Goal: Complete application form

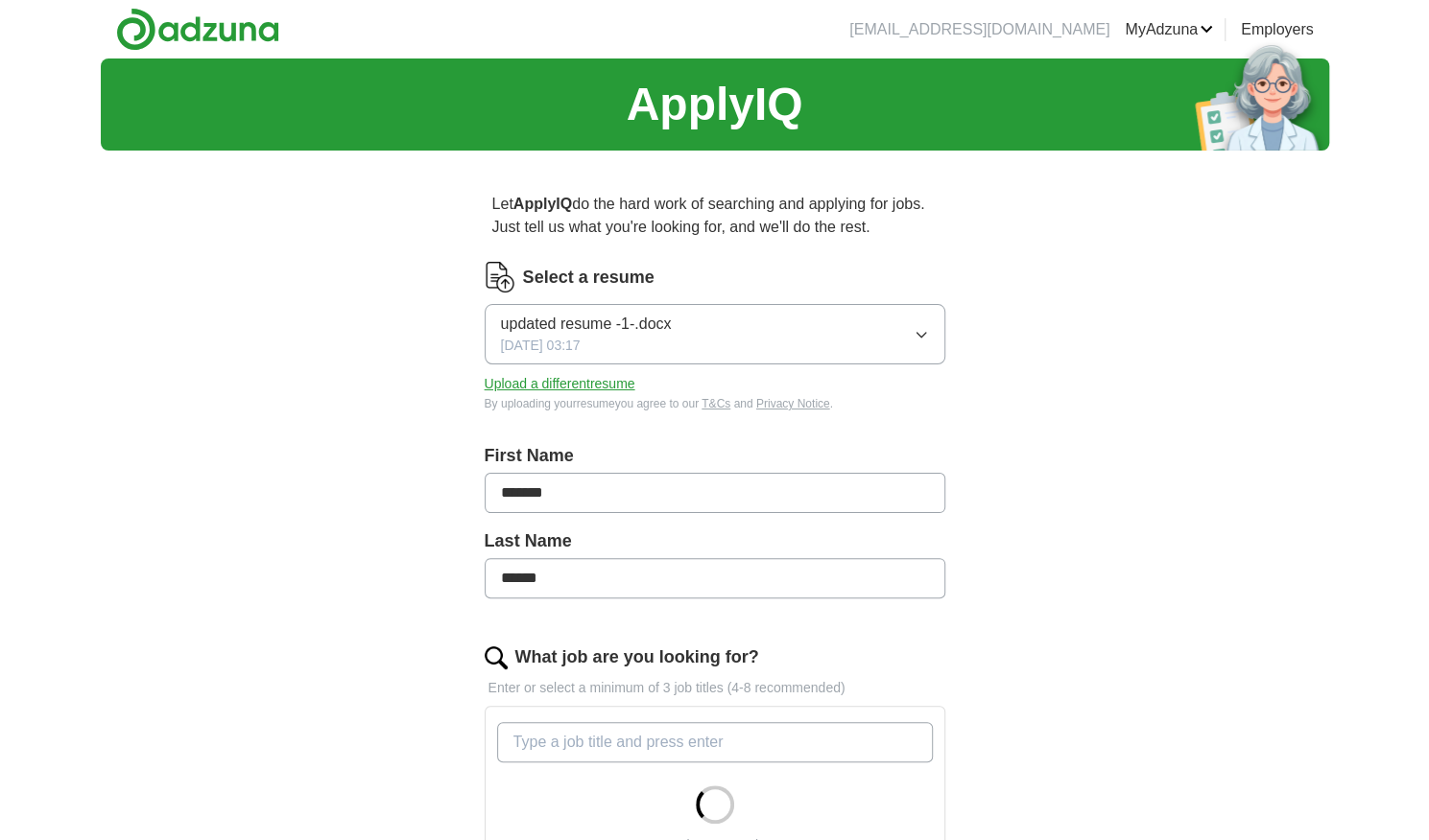
click at [914, 332] on icon "button" at bounding box center [921, 334] width 15 height 15
drag, startPoint x: 914, startPoint y: 332, endPoint x: 786, endPoint y: 367, distance: 132.7
click at [914, 333] on icon "button" at bounding box center [921, 334] width 15 height 15
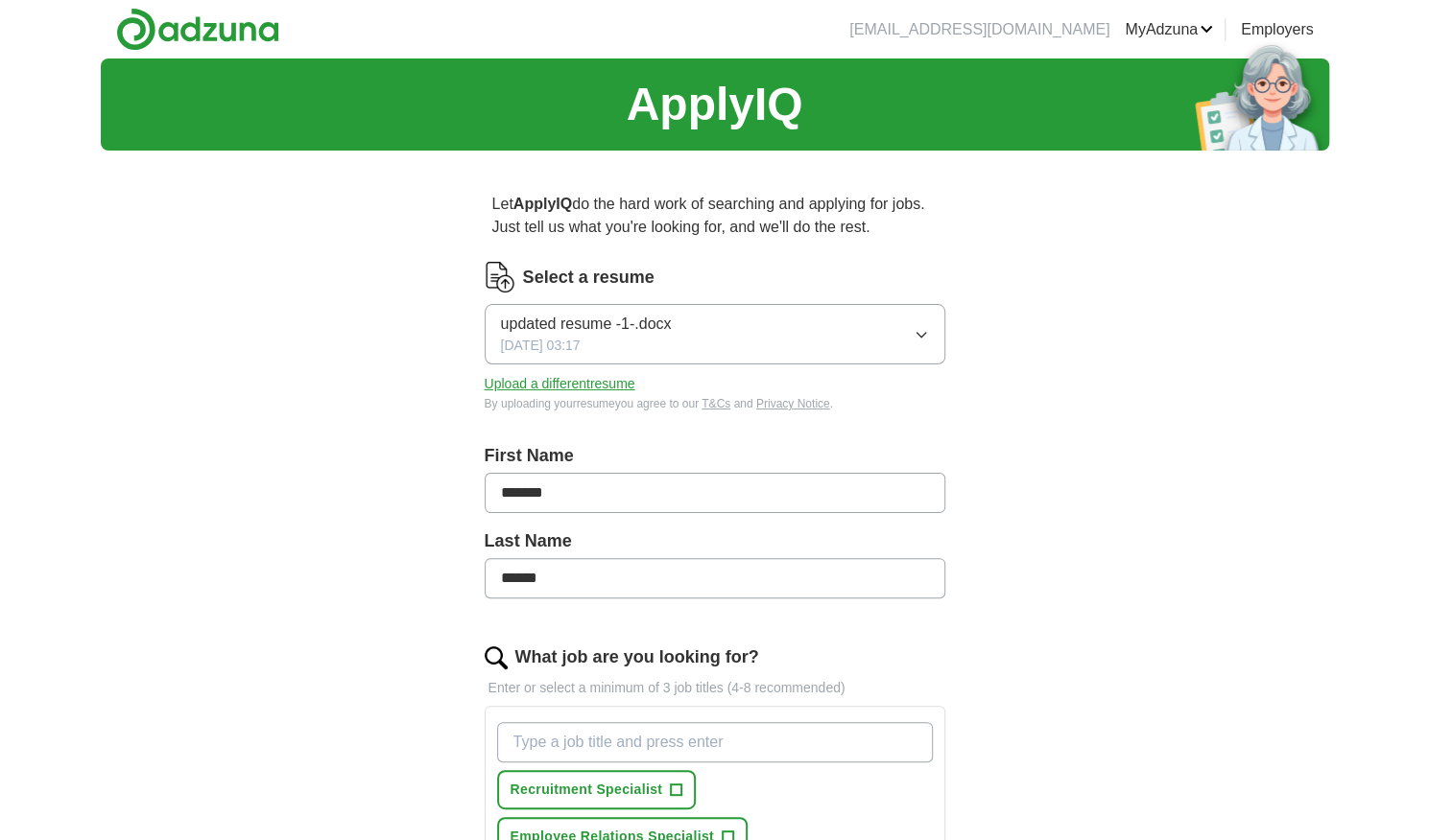
click at [549, 388] on button "Upload a different resume" at bounding box center [560, 384] width 150 height 20
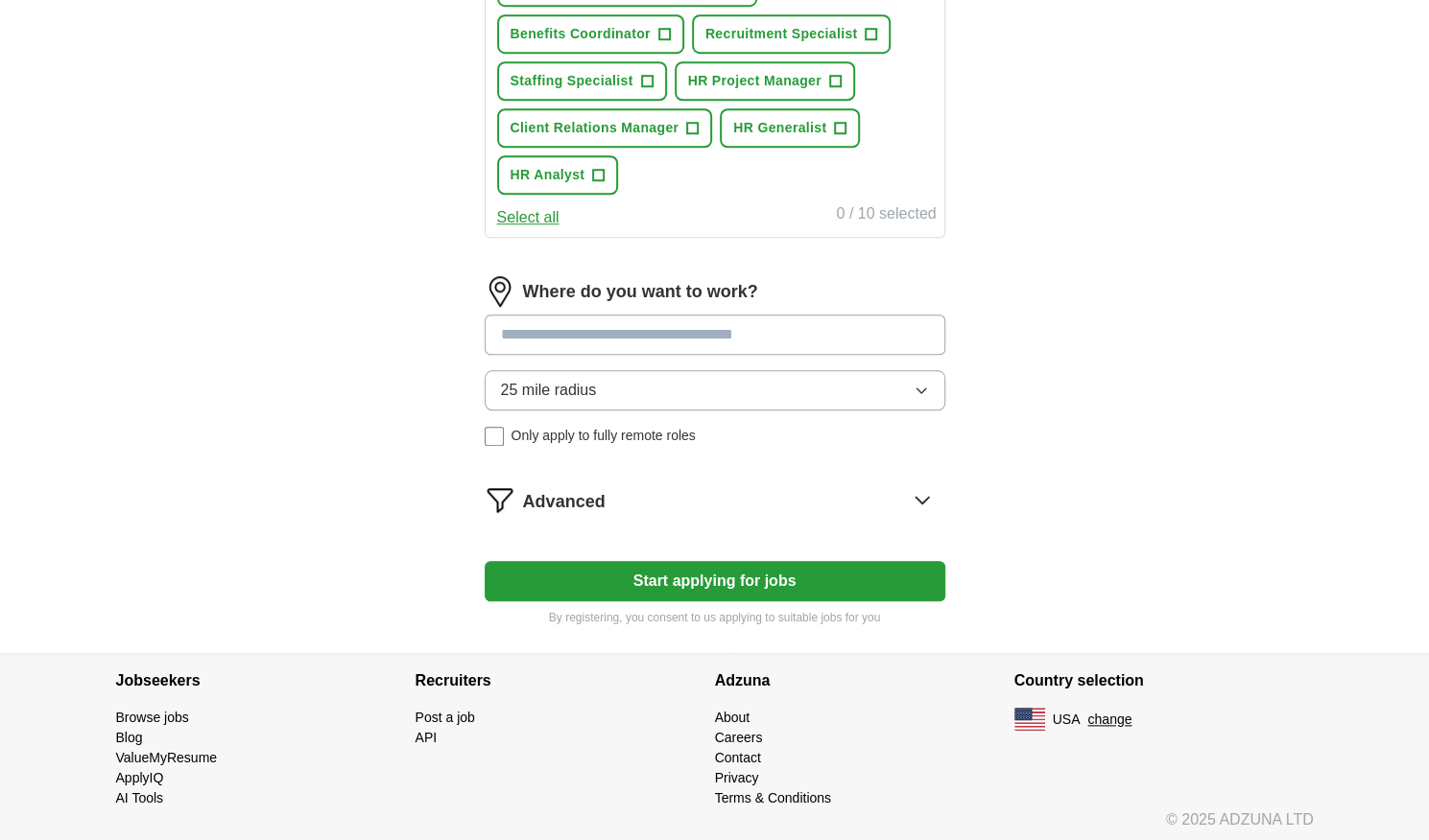
scroll to position [851, 0]
click at [812, 571] on button "Start applying for jobs" at bounding box center [715, 580] width 461 height 40
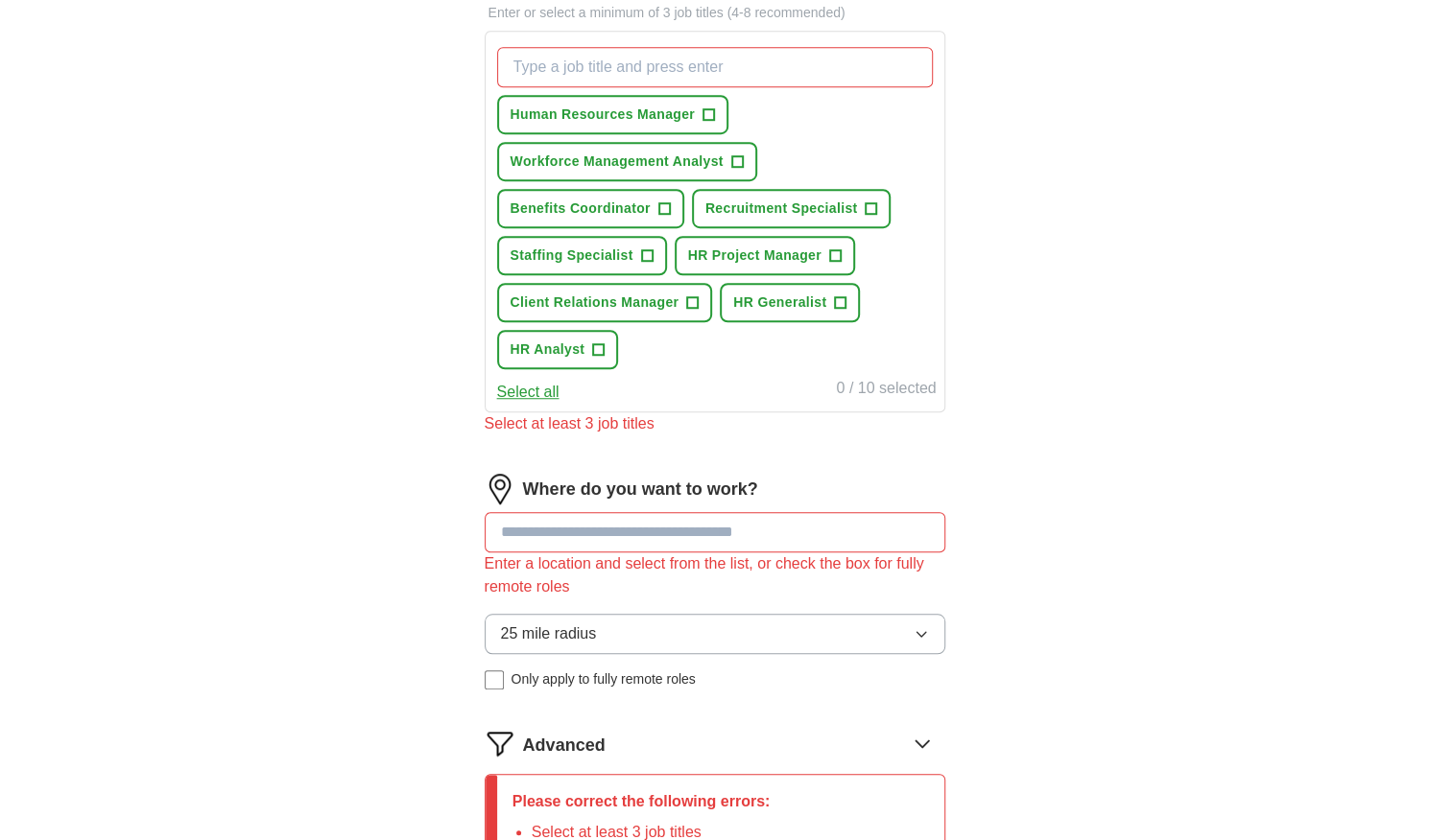
scroll to position [755, 0]
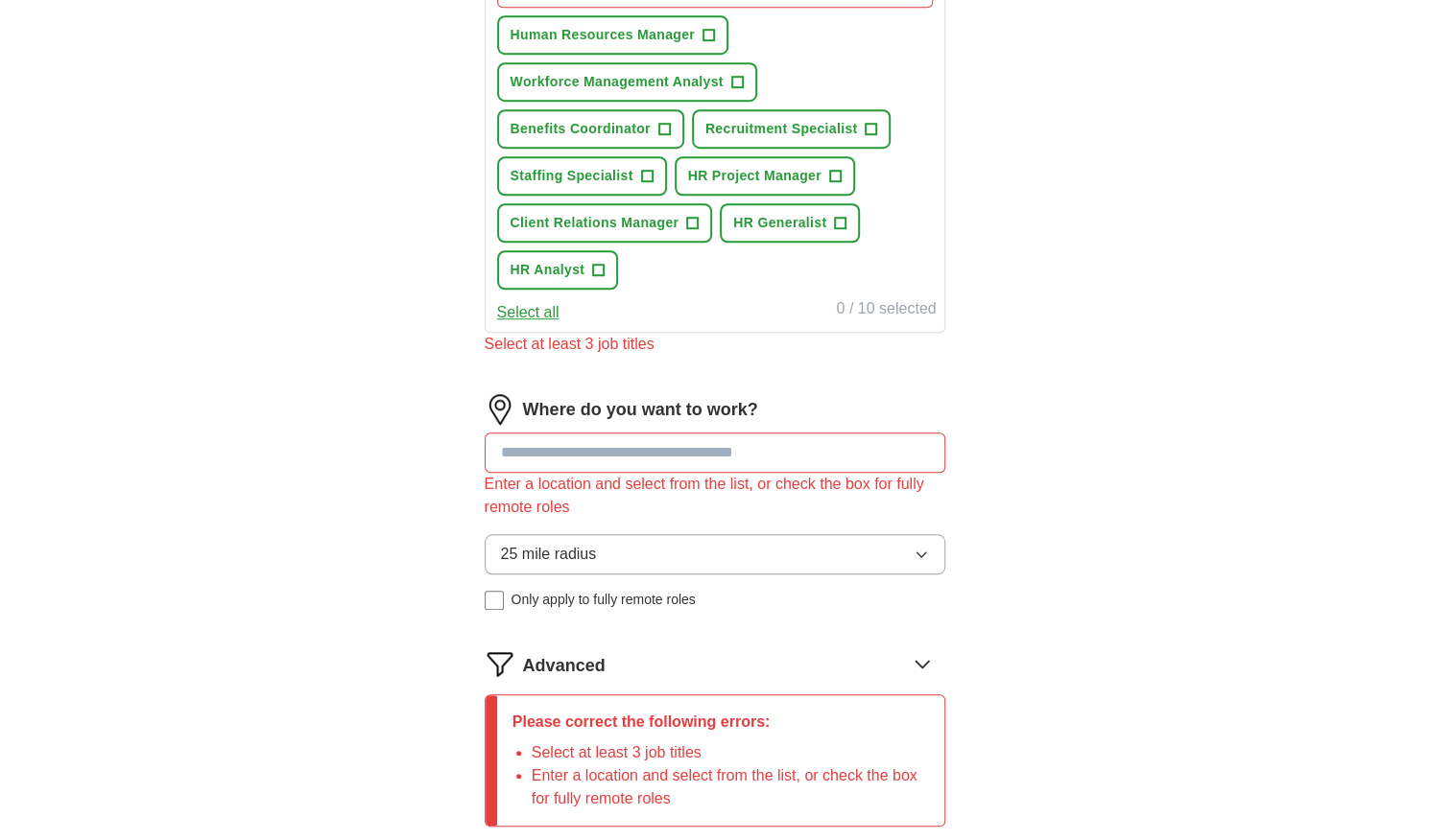
click at [655, 459] on input at bounding box center [715, 453] width 461 height 40
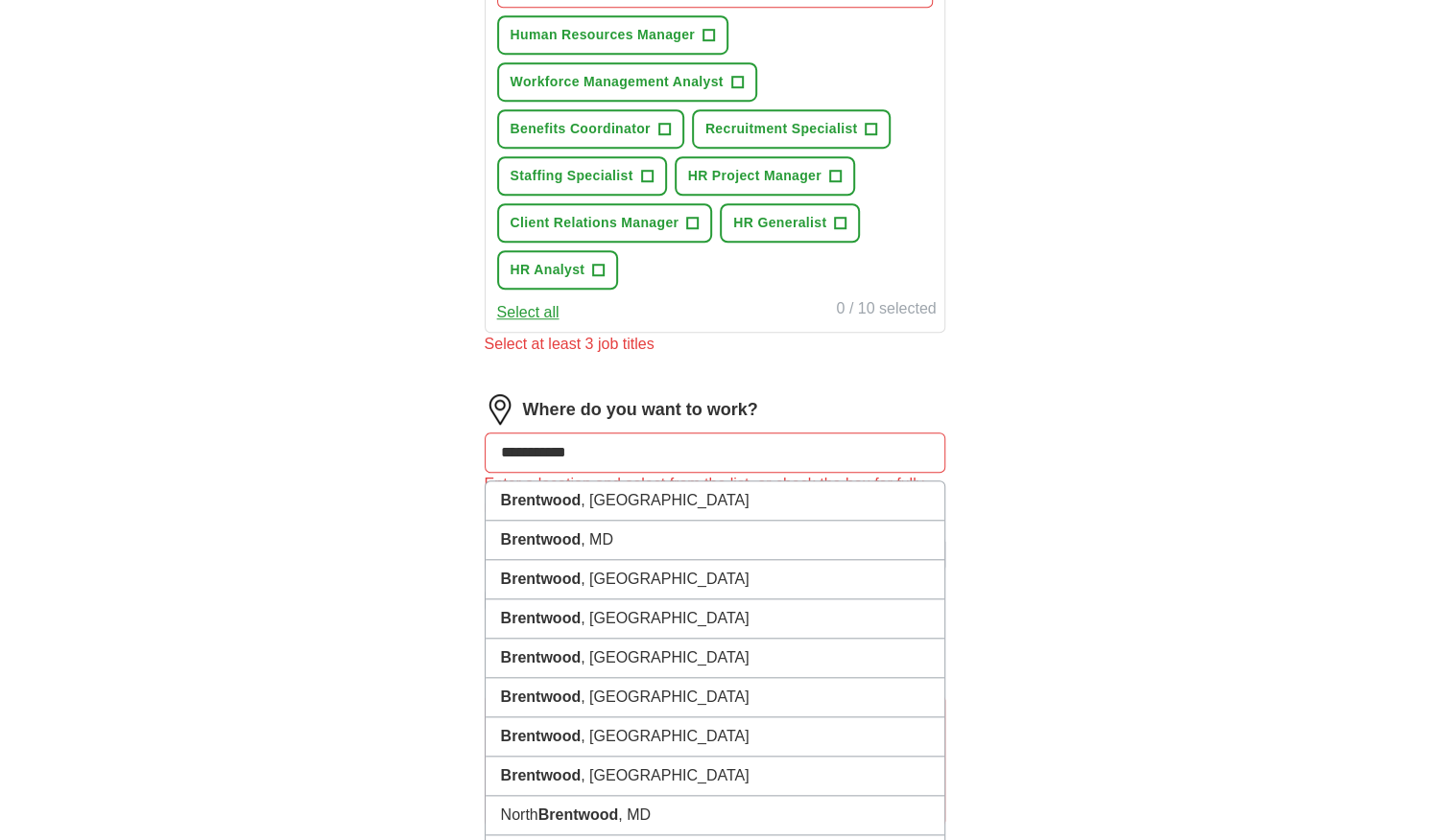
type input "**********"
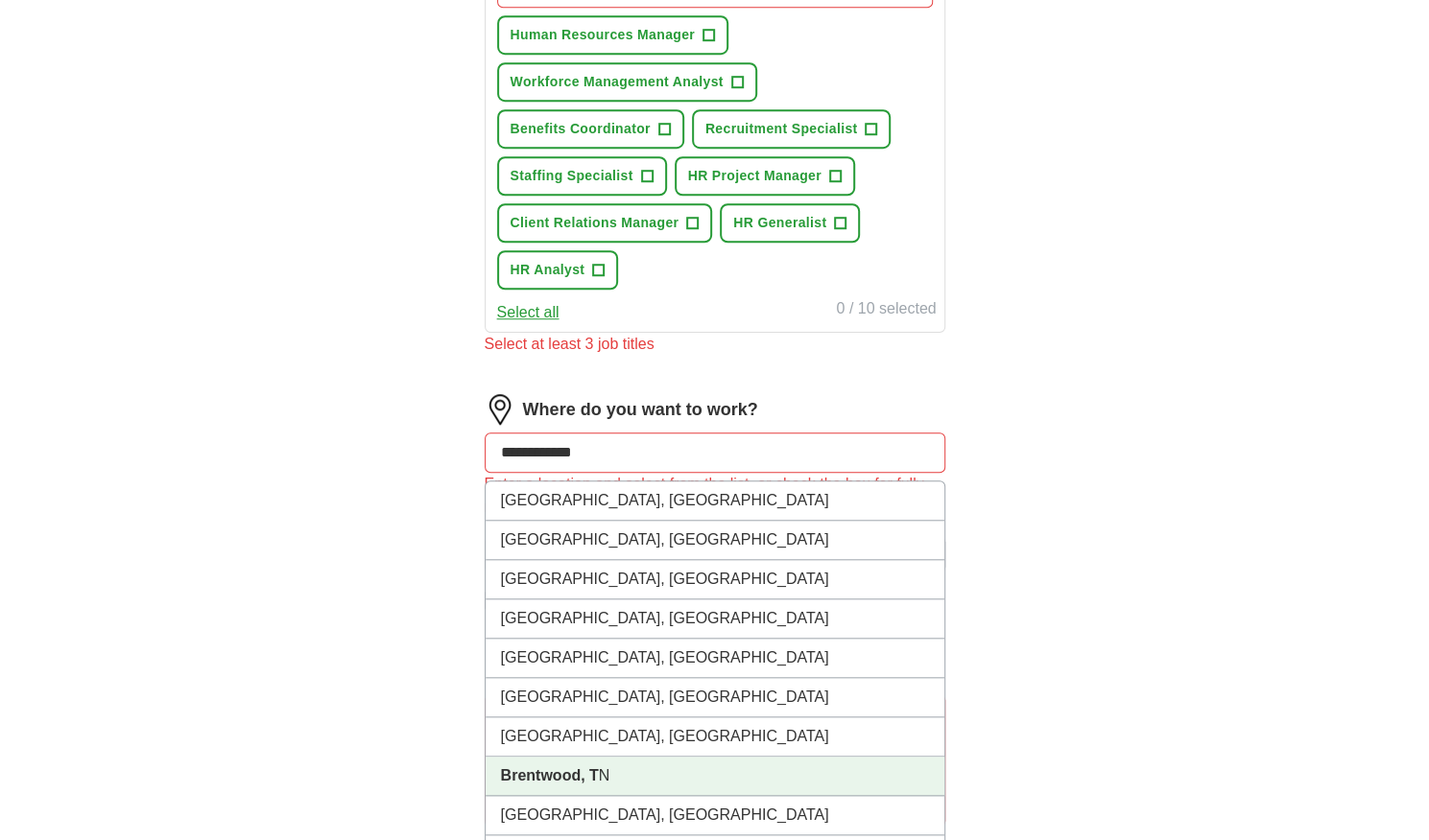
click at [622, 756] on li "Brentwood, T N" at bounding box center [715, 776] width 459 height 40
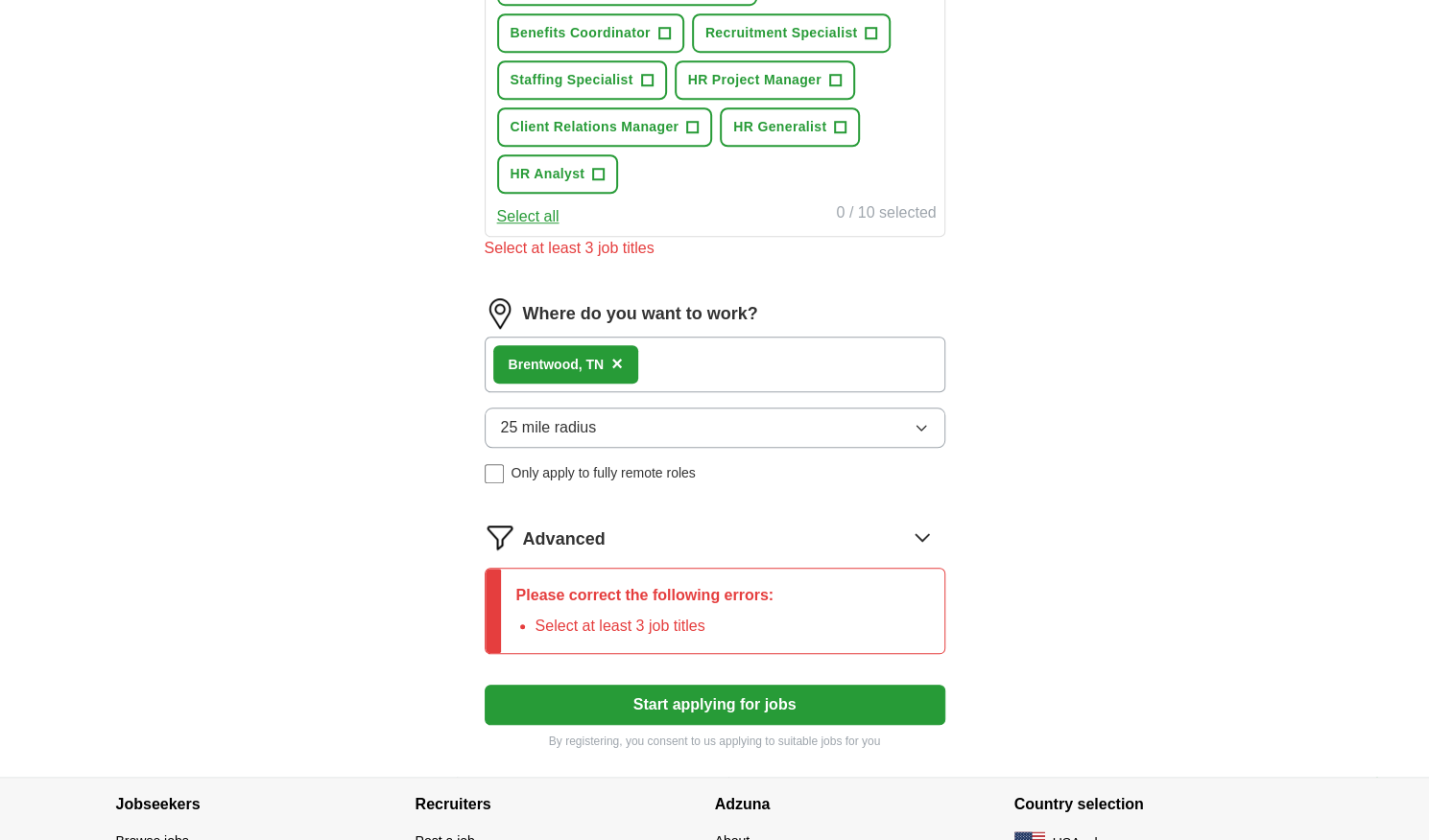
scroll to position [563, 0]
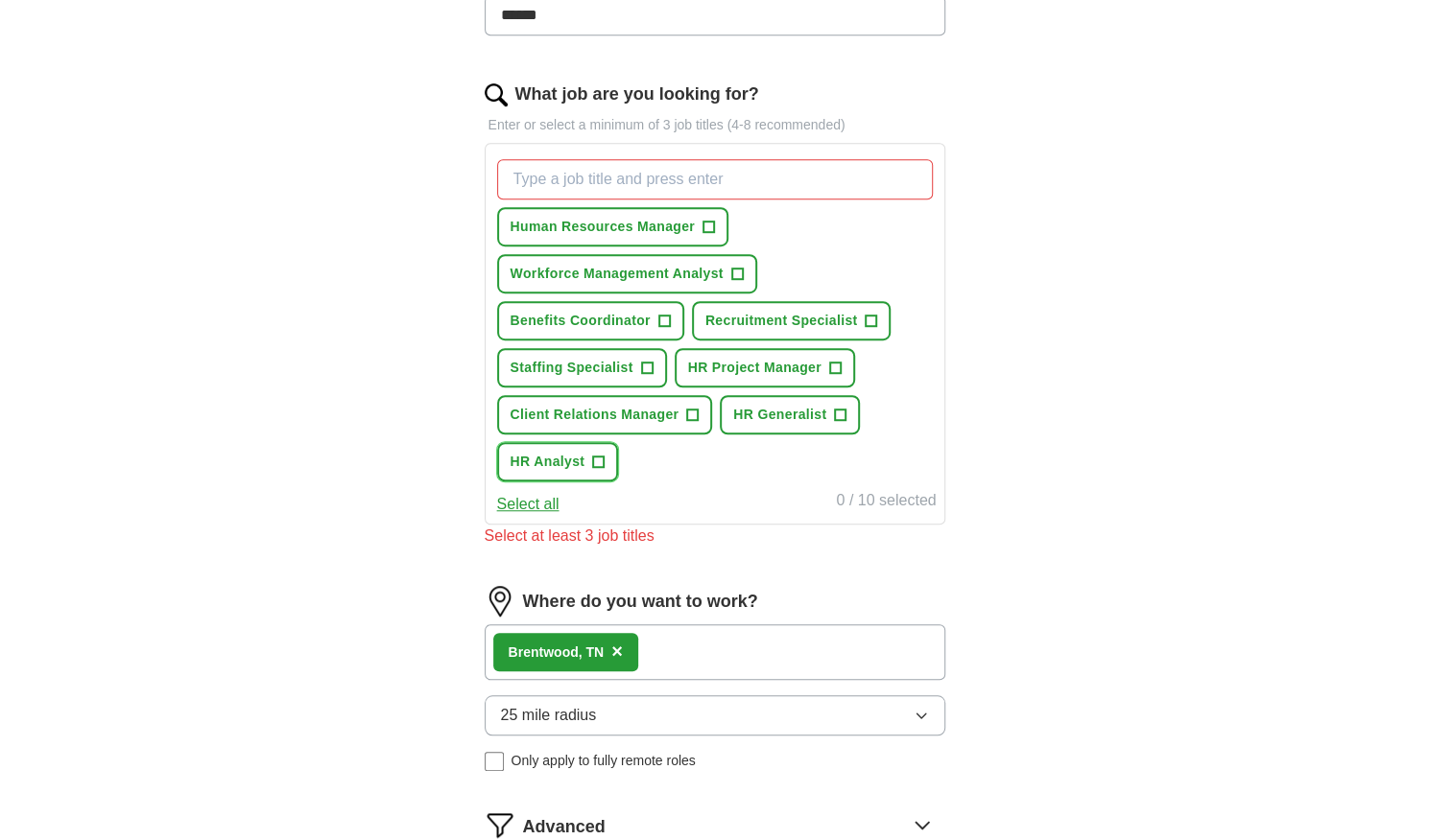
click at [591, 453] on button "HR Analyst +" at bounding box center [558, 462] width 121 height 40
click at [751, 418] on span "HR Generalist" at bounding box center [779, 415] width 93 height 20
click at [608, 245] on div "Human Resources Manager + Workforce Management Analyst + Benefits Coordinator +…" at bounding box center [714, 319] width 443 height 337
click at [608, 223] on span "Human Resources Manager" at bounding box center [602, 227] width 184 height 20
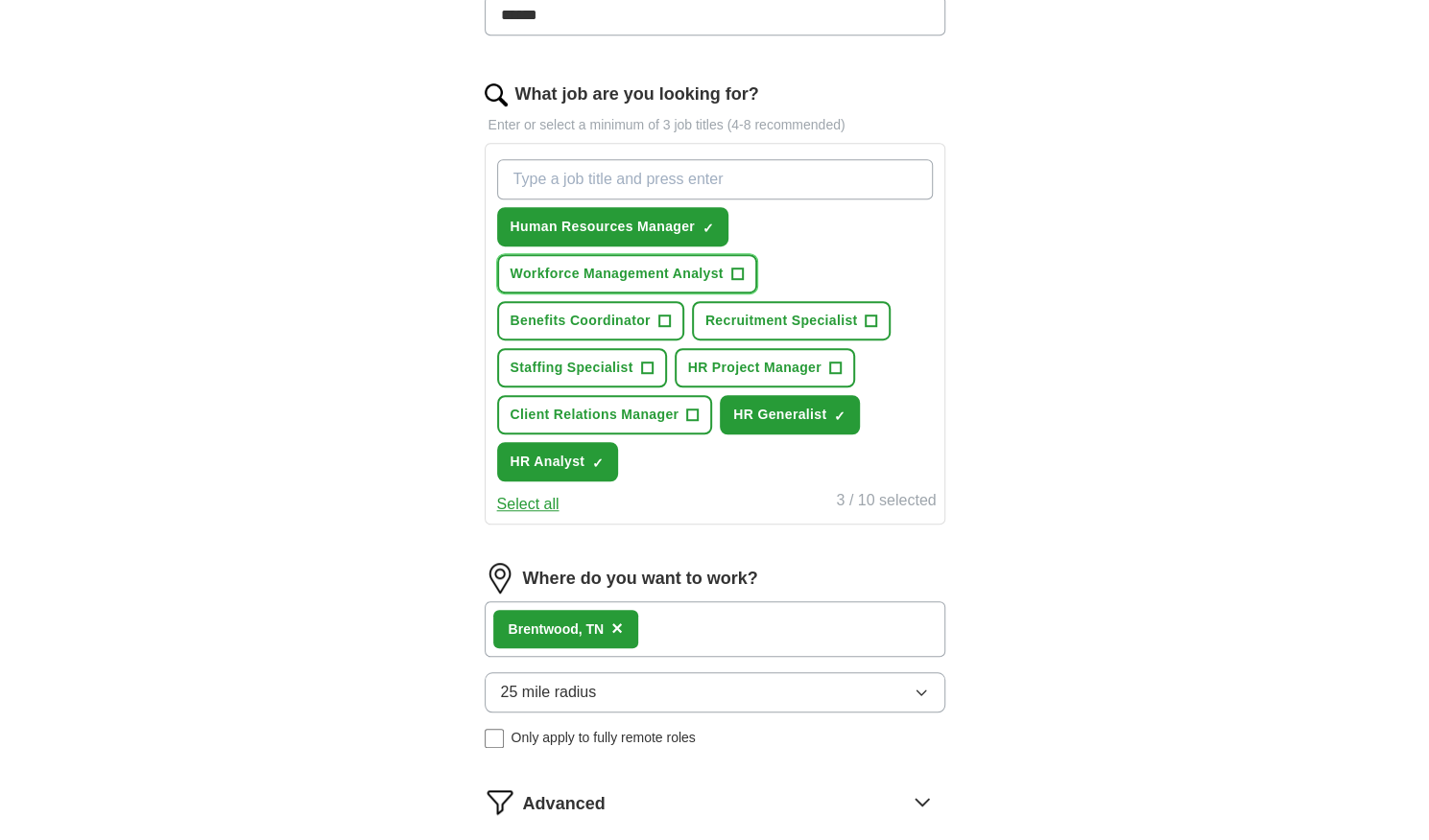
click at [617, 264] on span "Workforce Management Analyst" at bounding box center [617, 274] width 213 height 20
click at [597, 319] on span "Benefits Coordinator" at bounding box center [581, 320] width 140 height 20
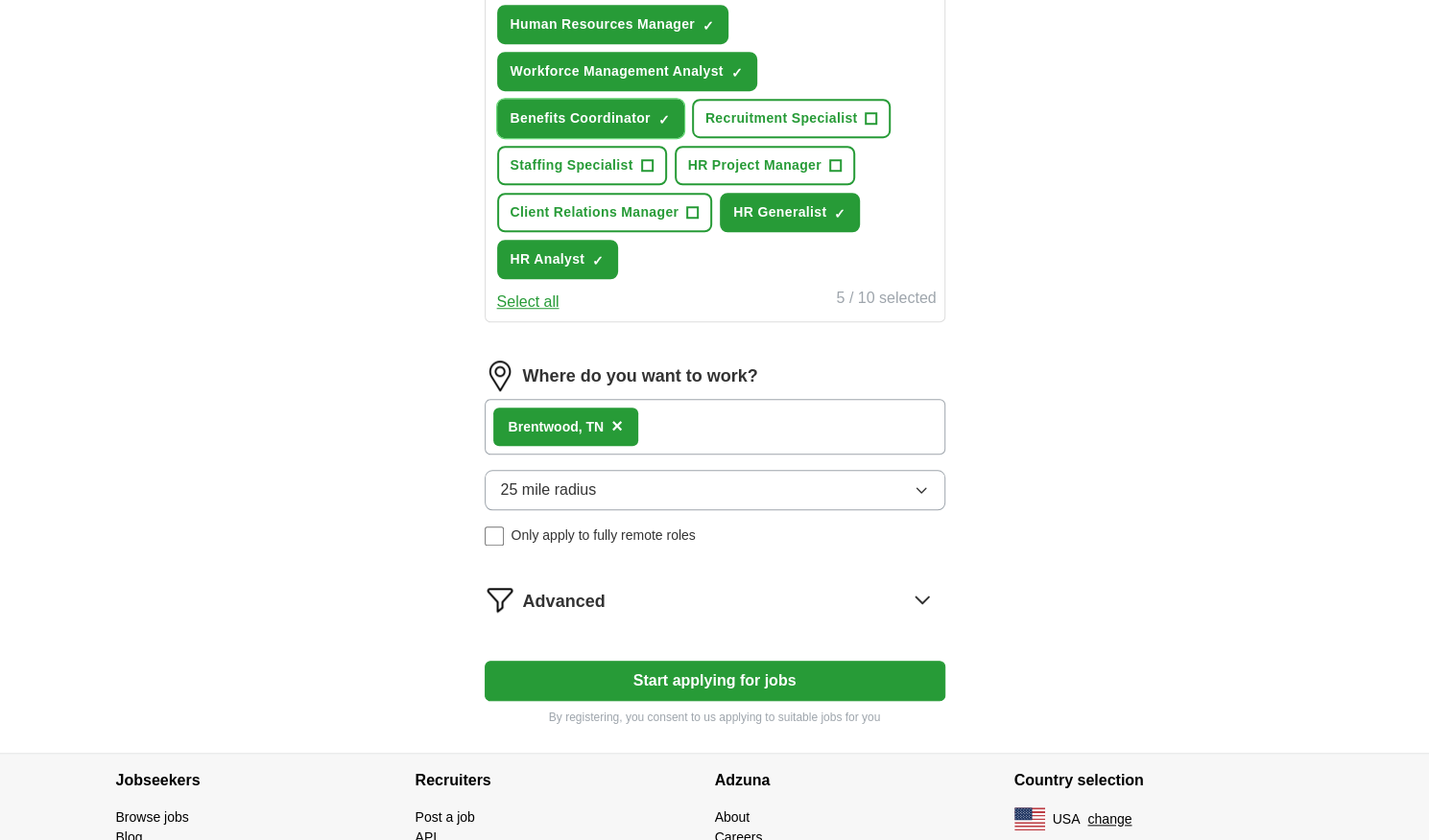
scroll to position [851, 0]
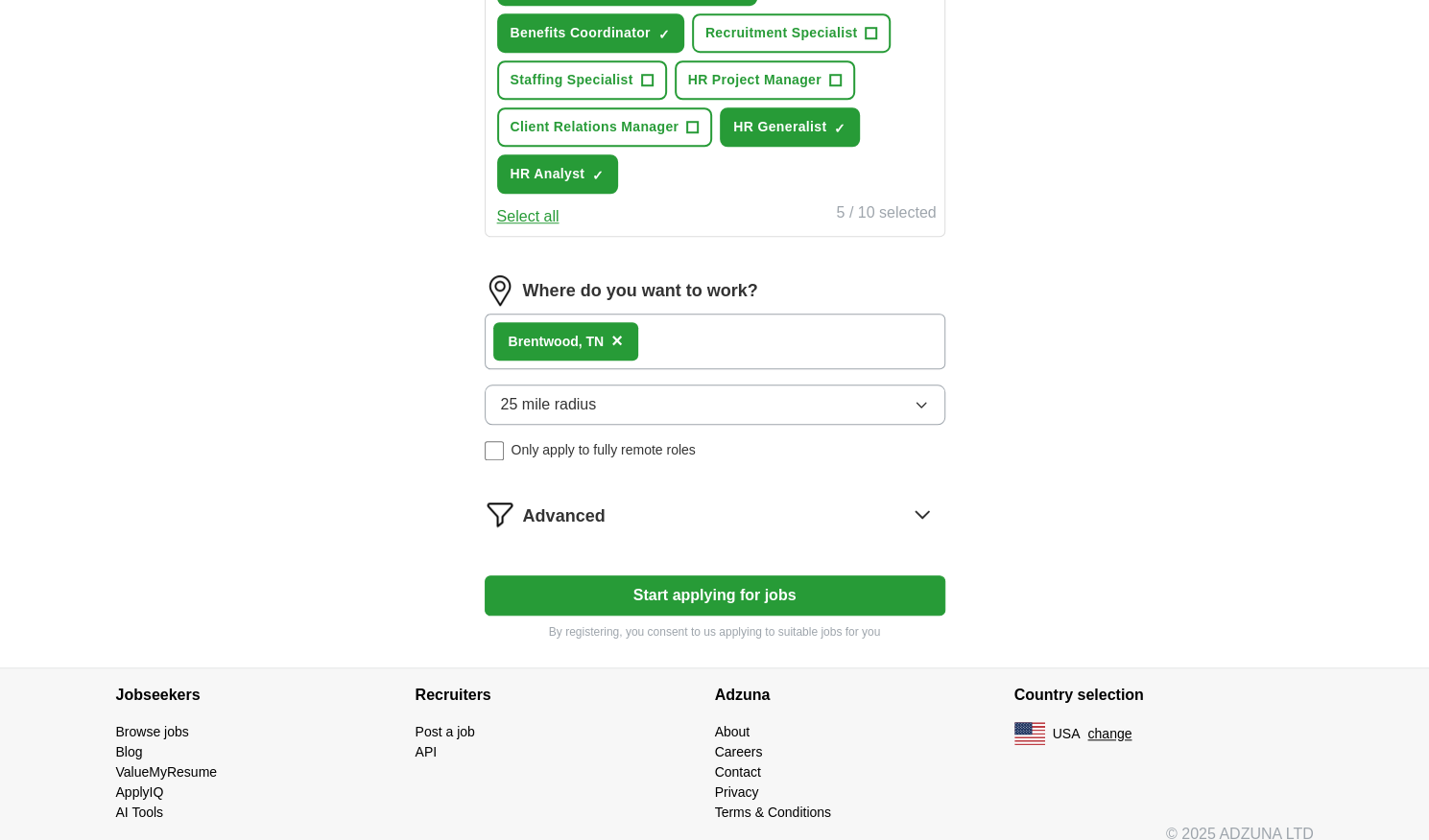
click at [704, 623] on p "By registering, you consent to us applying to suitable jobs for you" at bounding box center [715, 631] width 461 height 17
click at [705, 597] on button "Start applying for jobs" at bounding box center [715, 595] width 461 height 40
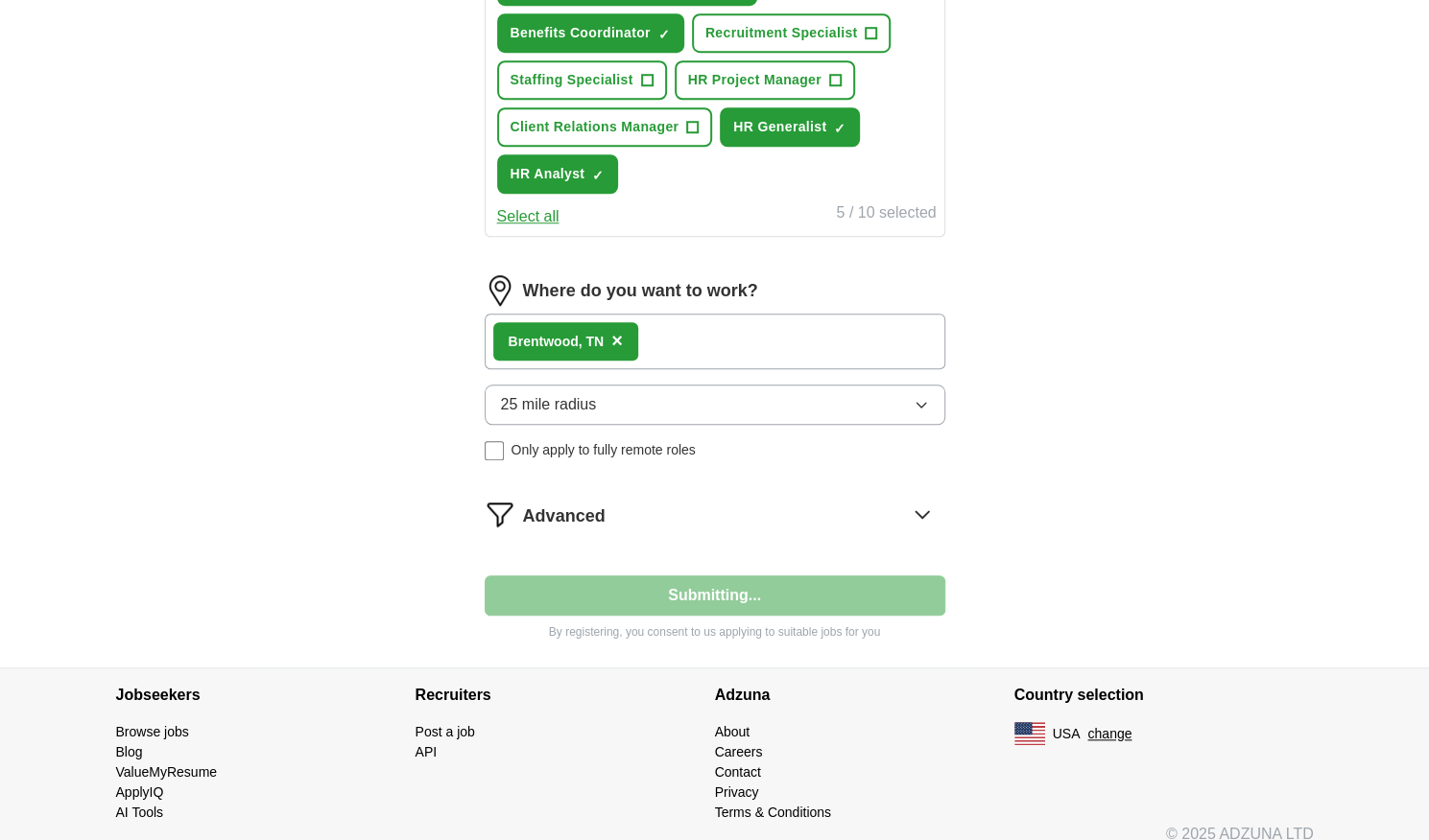
select select "**"
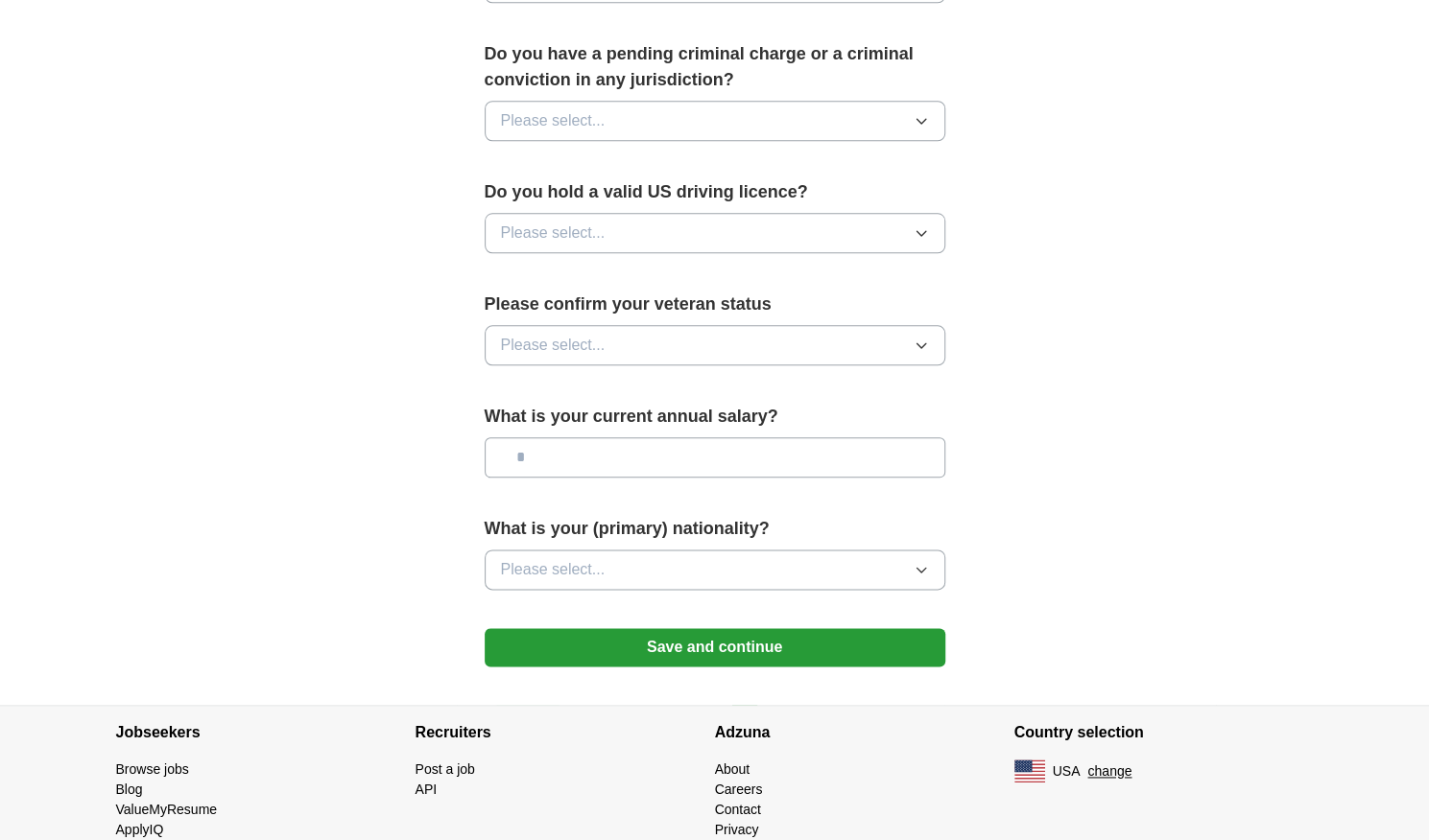
scroll to position [1125, 0]
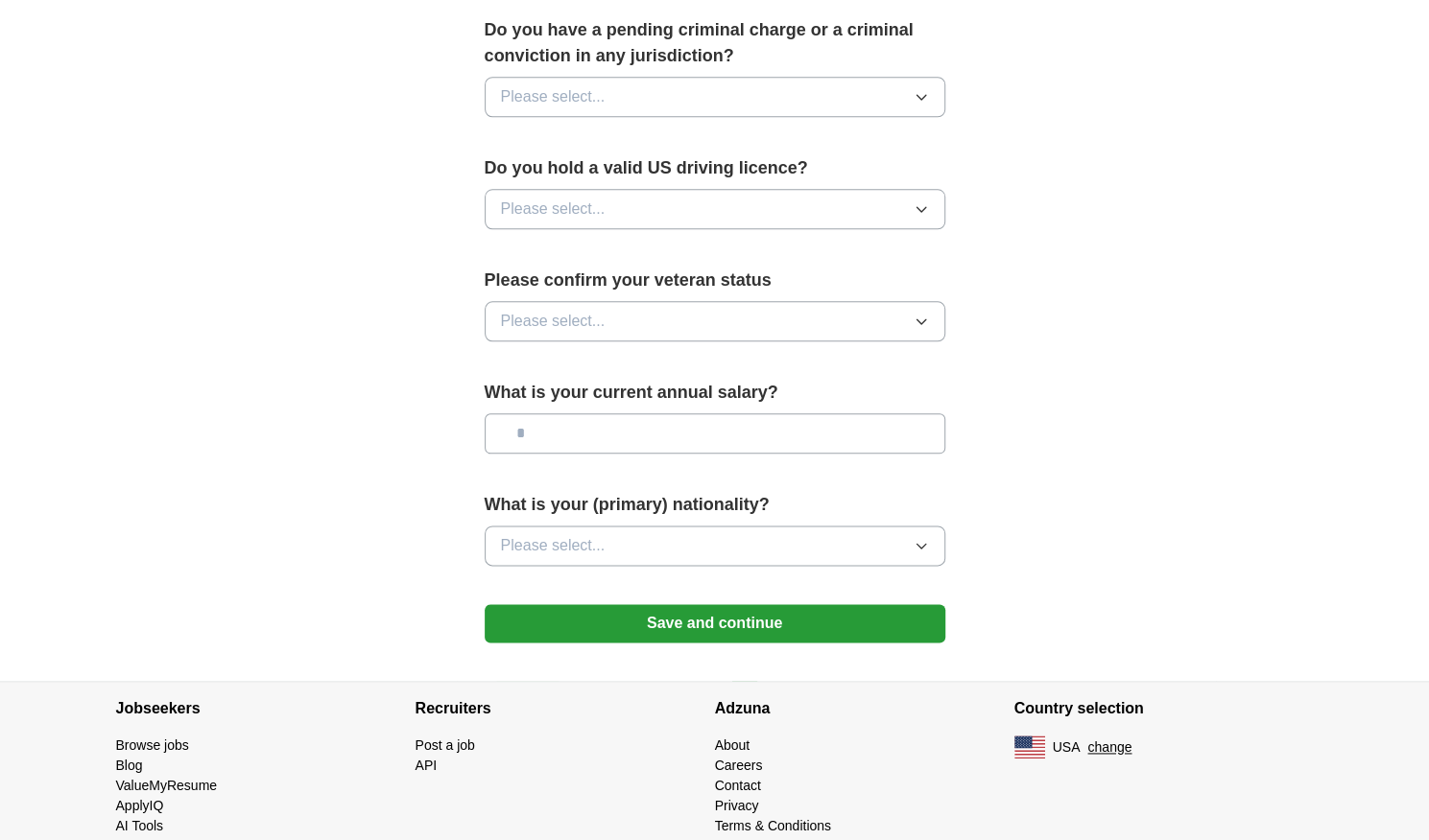
click at [720, 604] on button "Save and continue" at bounding box center [715, 623] width 461 height 39
